Goal: Task Accomplishment & Management: Use online tool/utility

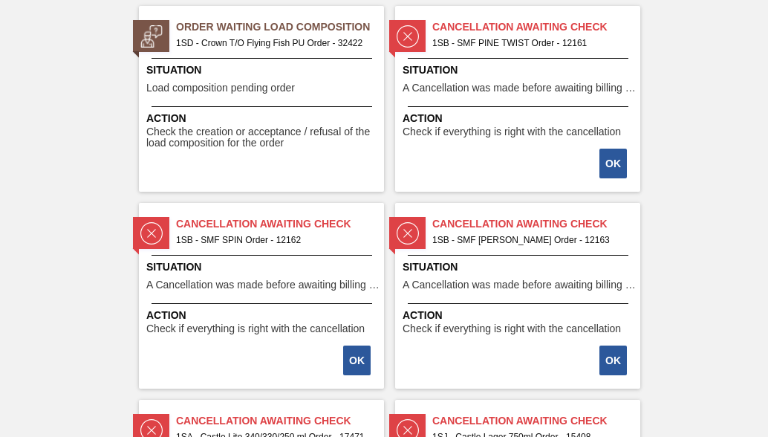
scroll to position [2452, 0]
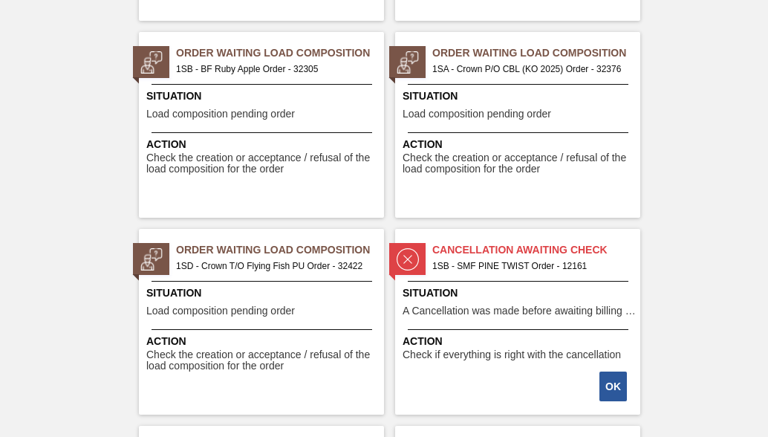
click at [268, 271] on span "1SD - Crown T/O Flying Fish PU Order - 32422" at bounding box center [274, 266] width 196 height 16
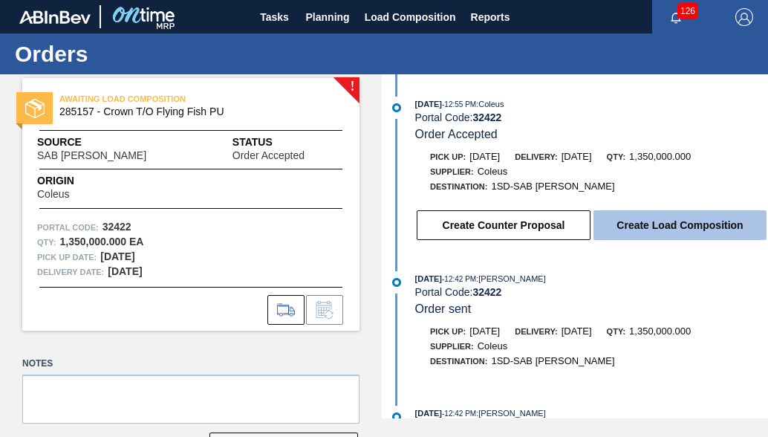
click at [727, 228] on button "Create Load Composition" at bounding box center [680, 225] width 173 height 30
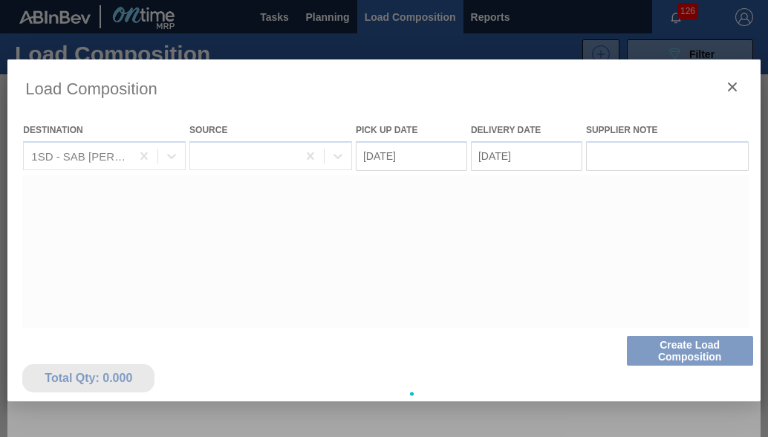
type Date "[DATE]"
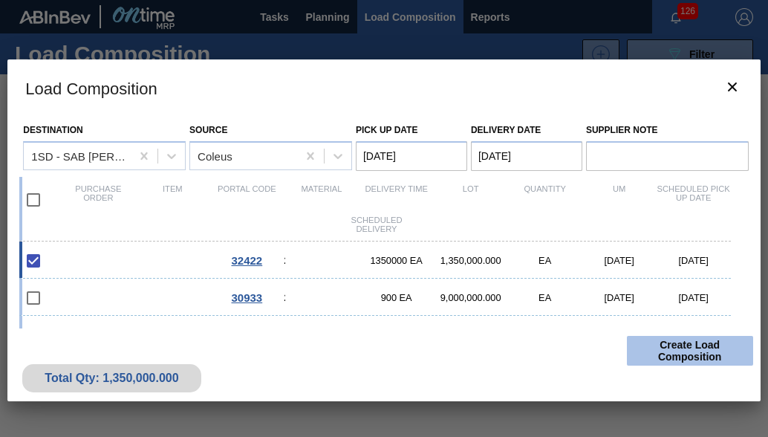
click at [702, 351] on button "Create Load Composition" at bounding box center [690, 351] width 126 height 30
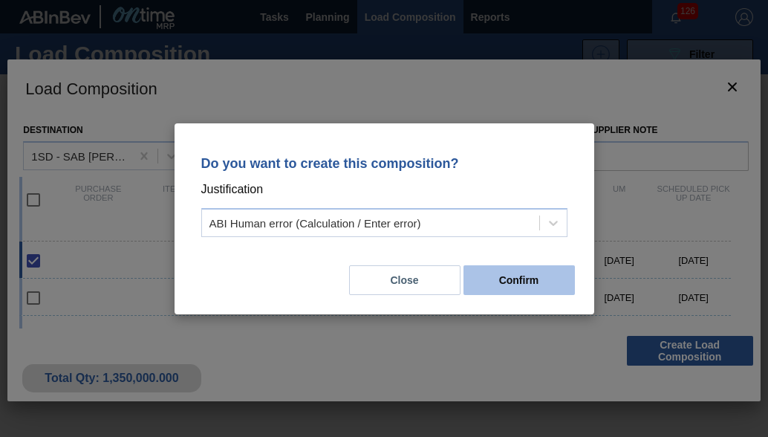
click at [477, 281] on button "Confirm" at bounding box center [519, 280] width 111 height 30
